Goal: Check status: Check status

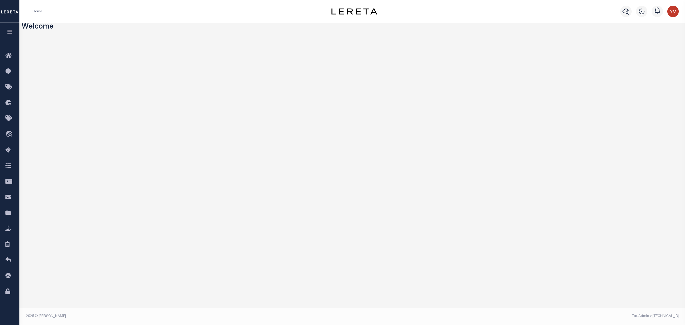
click at [12, 30] on icon "button" at bounding box center [10, 31] width 7 height 5
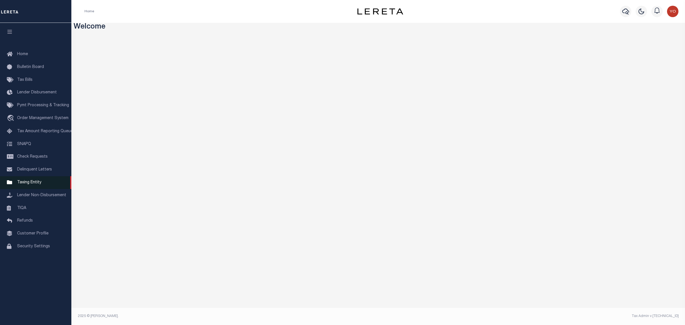
click at [37, 184] on span "Taxing Entity" at bounding box center [29, 182] width 24 height 4
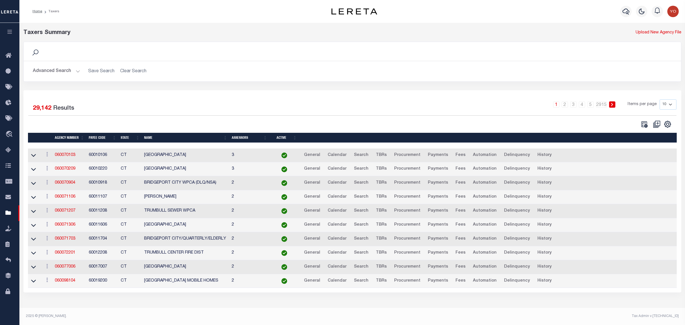
click at [74, 71] on button "Advanced Search" at bounding box center [56, 71] width 47 height 11
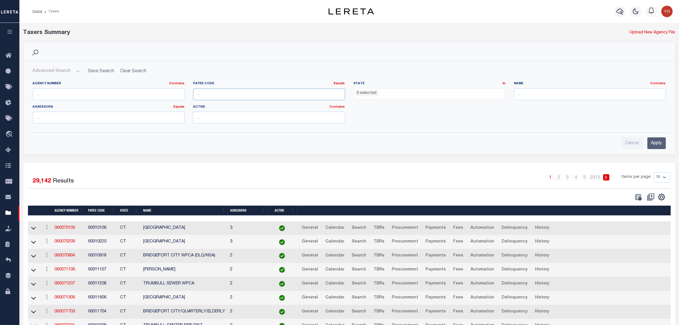
click at [232, 95] on input "number" at bounding box center [269, 94] width 152 height 12
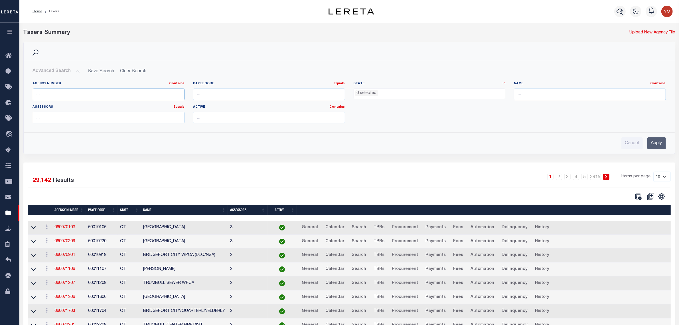
click at [92, 98] on input "text" at bounding box center [109, 94] width 152 height 12
paste input "190230205"
type input "190230205"
click at [658, 145] on input "Apply" at bounding box center [657, 143] width 19 height 12
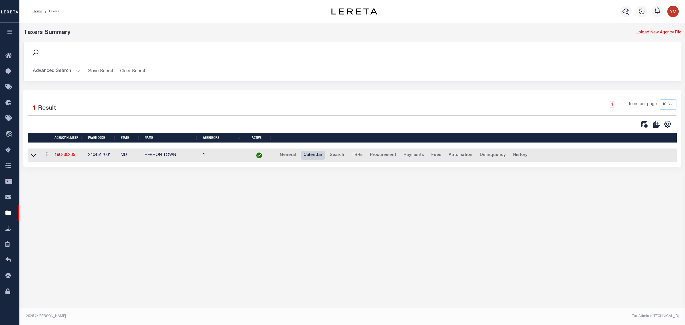
click at [312, 155] on link "Calendar" at bounding box center [313, 155] width 24 height 9
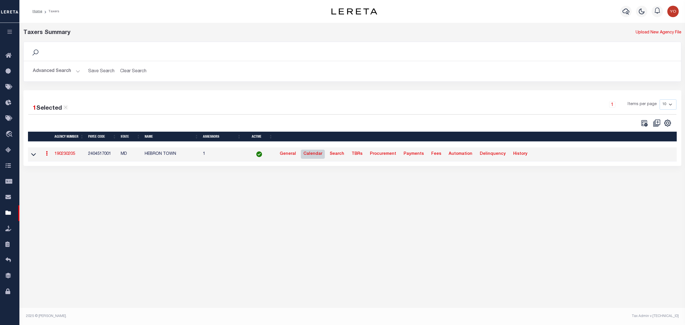
click at [312, 154] on link "Calendar" at bounding box center [313, 153] width 24 height 9
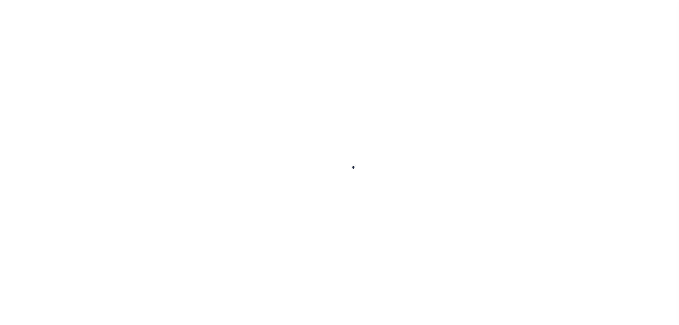
select select
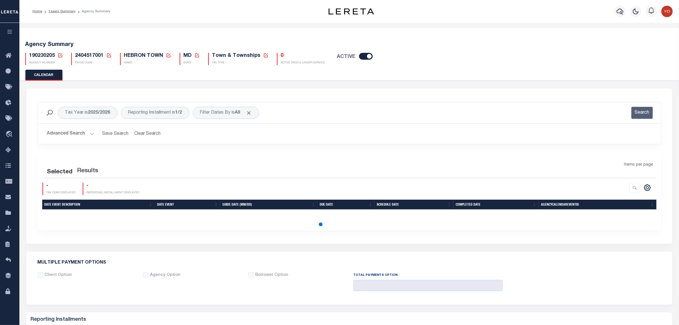
checkbox input "false"
type input "2"
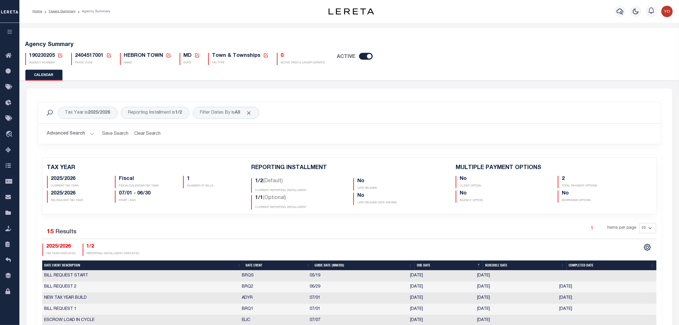
scroll to position [36, 0]
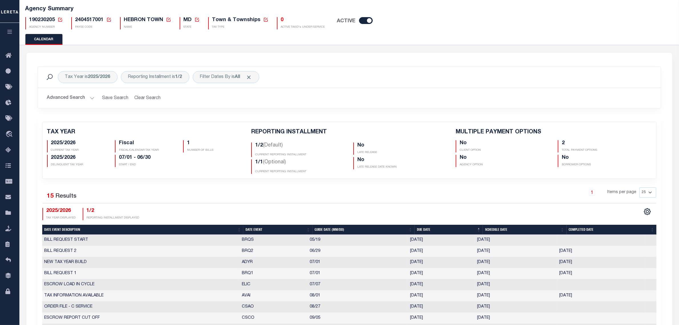
click at [252, 231] on th "Date Event" at bounding box center [277, 230] width 69 height 10
checkbox input "false"
click at [257, 229] on th "Date Event" at bounding box center [277, 230] width 69 height 10
checkbox input "false"
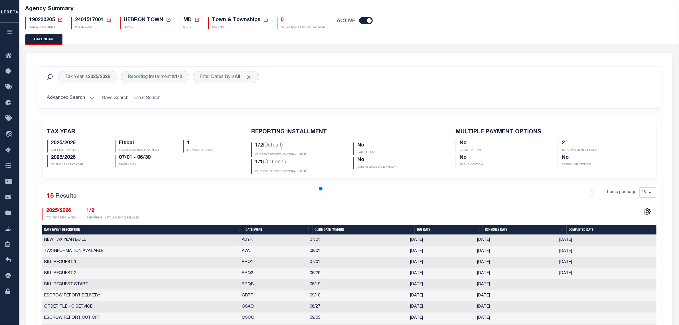
checkbox input "false"
click at [258, 231] on th "Date Event" at bounding box center [277, 230] width 69 height 10
checkbox input "false"
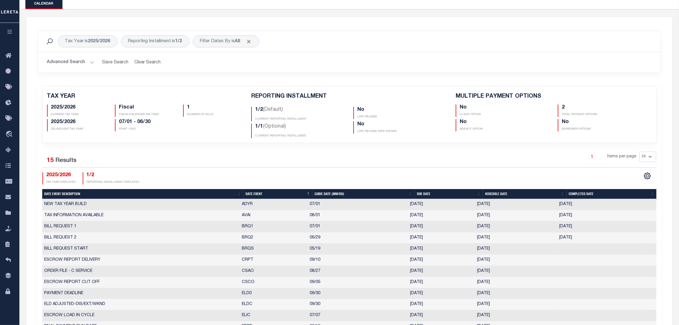
drag, startPoint x: 239, startPoint y: 227, endPoint x: 502, endPoint y: 240, distance: 263.6
click at [502, 240] on tbody "NEW TAX YEAR BUILD ADYR 07/01 [DATE] [DATE] [DATE] 1176203 TAX INFORMATION AVAI…" at bounding box center [349, 282] width 614 height 166
click at [486, 227] on td "[DATE]" at bounding box center [516, 226] width 82 height 11
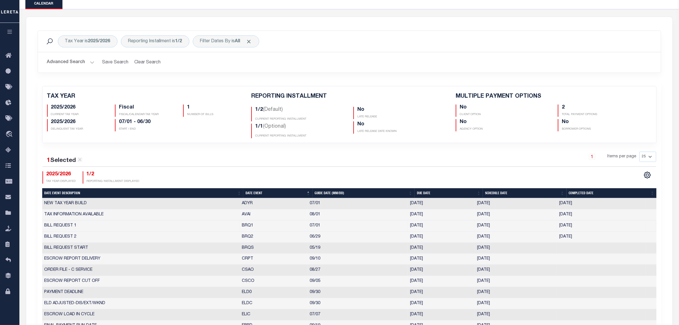
drag, startPoint x: 479, startPoint y: 226, endPoint x: 526, endPoint y: 221, distance: 48.0
click at [530, 221] on td "[DATE]" at bounding box center [516, 225] width 82 height 11
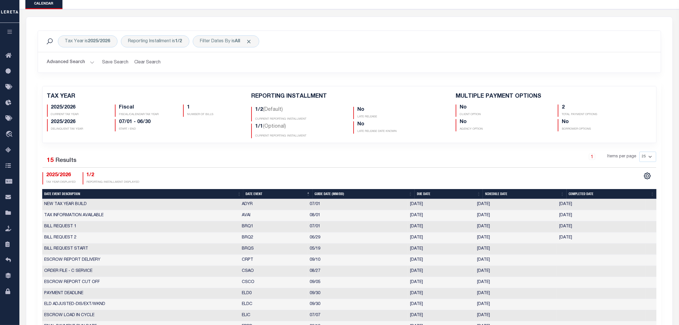
drag, startPoint x: 477, startPoint y: 239, endPoint x: 504, endPoint y: 235, distance: 27.4
click at [504, 235] on td "[DATE]" at bounding box center [516, 237] width 82 height 11
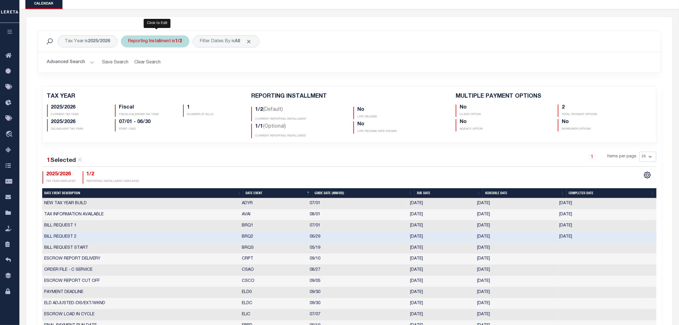
click at [167, 42] on div "Reporting Installment is 1/2" at bounding box center [155, 41] width 68 height 12
click at [157, 70] on select "1/2 2/2 1/1" at bounding box center [170, 69] width 84 height 11
select select "1/1"
click at [129, 64] on select "1/2 2/2 1/1" at bounding box center [170, 69] width 84 height 11
click at [200, 82] on input "Apply" at bounding box center [203, 81] width 17 height 9
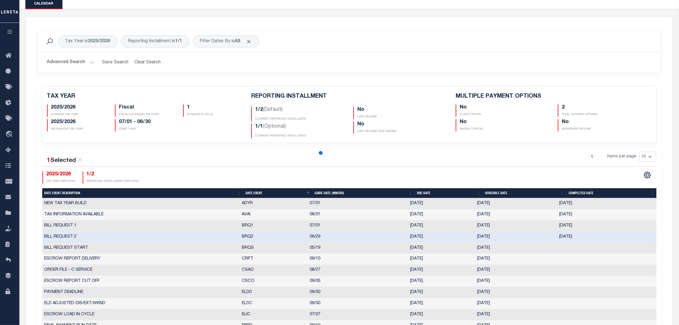
checkbox input "false"
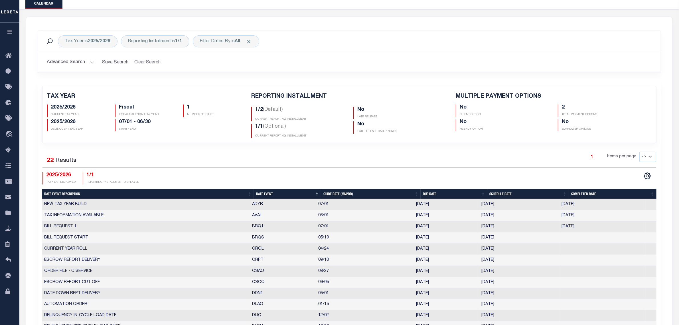
click at [8, 33] on icon "button" at bounding box center [10, 31] width 7 height 5
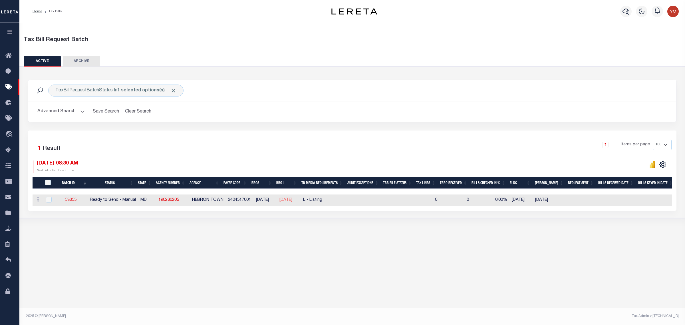
click at [74, 200] on link "58355" at bounding box center [70, 200] width 11 height 4
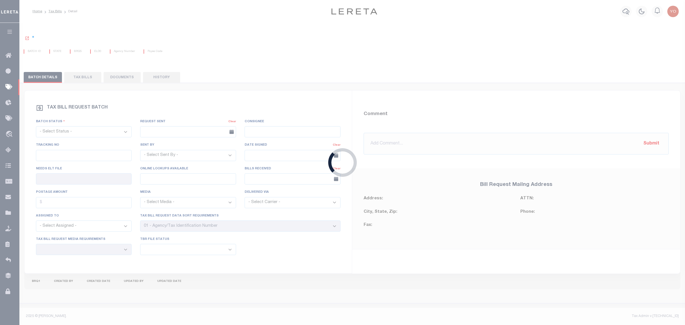
select select "RTS"
type input "No"
select select "27"
select select "20"
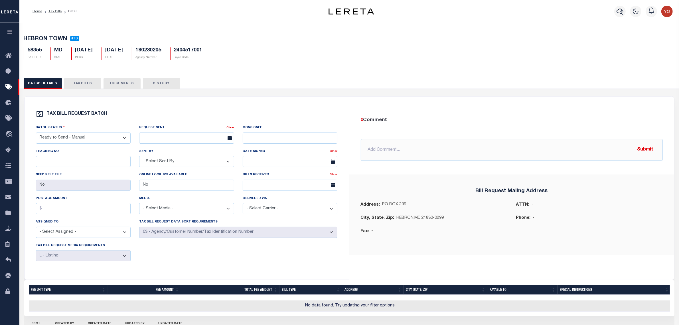
click at [84, 85] on button "TAX BILLS" at bounding box center [82, 83] width 37 height 11
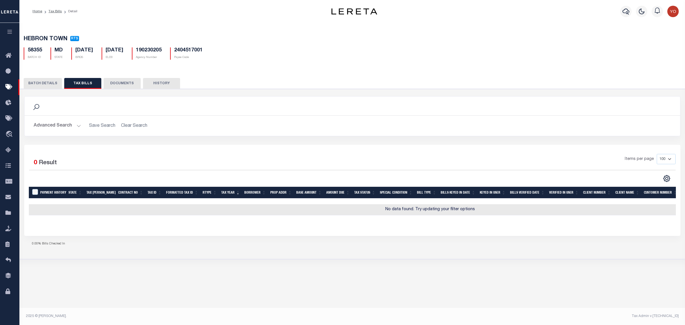
click at [45, 86] on button "BATCH DETAILS" at bounding box center [43, 83] width 38 height 11
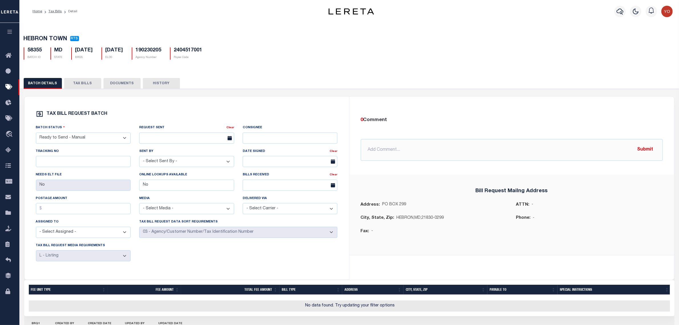
click at [92, 84] on button "TAX BILLS" at bounding box center [82, 83] width 37 height 11
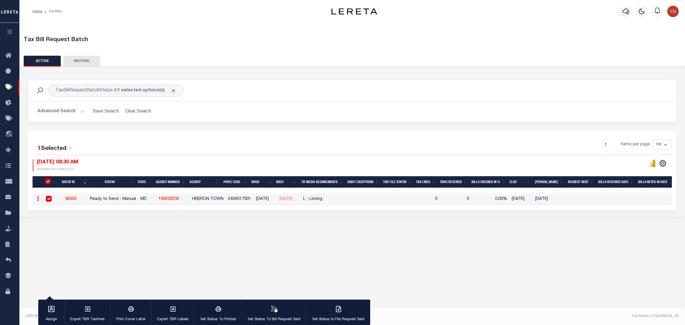
click at [318, 200] on td "L - Listing" at bounding box center [324, 199] width 46 height 12
checkbox input "false"
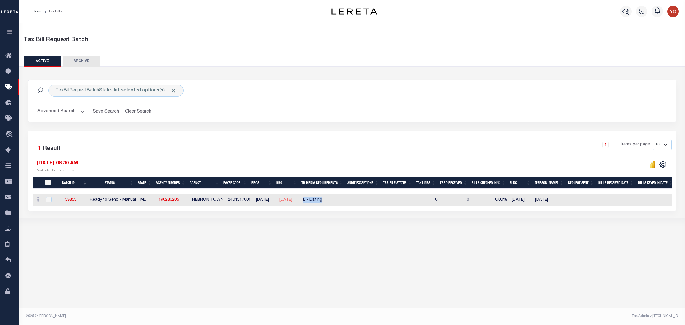
drag, startPoint x: 311, startPoint y: 201, endPoint x: 331, endPoint y: 201, distance: 20.3
click at [331, 201] on td "L - Listing" at bounding box center [324, 200] width 46 height 12
checkbox input "true"
